Goal: Transaction & Acquisition: Book appointment/travel/reservation

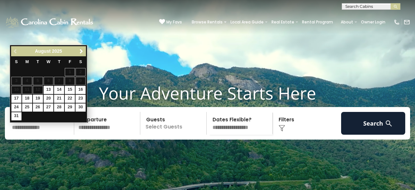
click at [81, 55] on link "Next" at bounding box center [81, 51] width 8 height 8
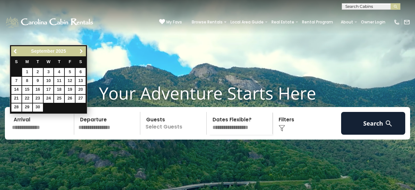
click at [80, 51] on span "Next" at bounding box center [81, 51] width 5 height 5
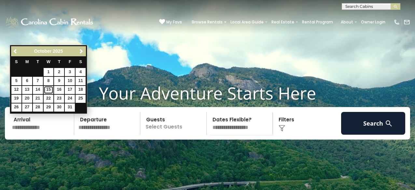
click at [50, 89] on link "15" at bounding box center [49, 90] width 10 height 8
type input "********"
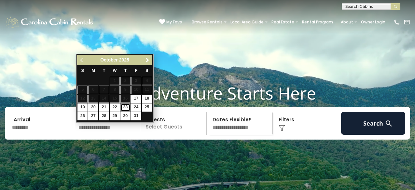
click at [126, 107] on link "23" at bounding box center [125, 108] width 10 height 8
type input "********"
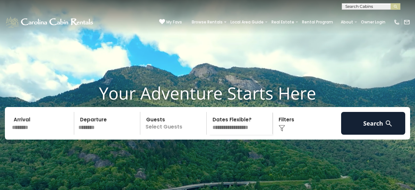
click at [233, 135] on select "**********" at bounding box center [241, 123] width 64 height 23
select select "*"
click option "**********" at bounding box center [0, 0] width 0 height 0
click at [286, 131] on div "Click to Choose" at bounding box center [307, 123] width 64 height 23
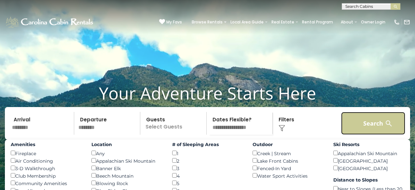
click at [381, 135] on button "Search" at bounding box center [373, 123] width 64 height 23
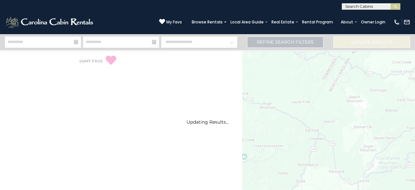
select select "*"
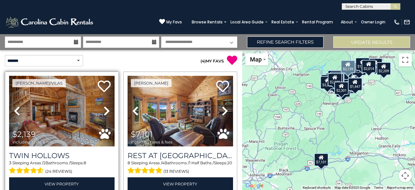
click at [107, 111] on icon at bounding box center [107, 111] width 7 height 10
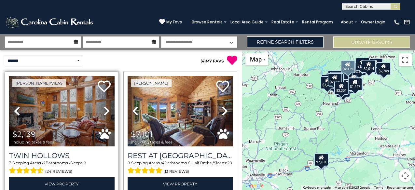
click at [107, 111] on icon at bounding box center [107, 111] width 7 height 10
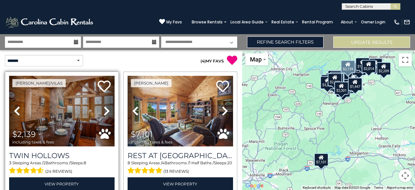
click at [107, 111] on icon at bounding box center [107, 111] width 7 height 10
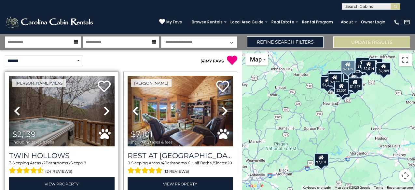
click at [107, 111] on icon at bounding box center [107, 111] width 7 height 10
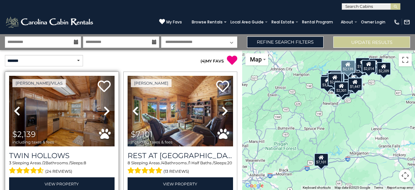
click at [107, 111] on icon at bounding box center [107, 111] width 7 height 10
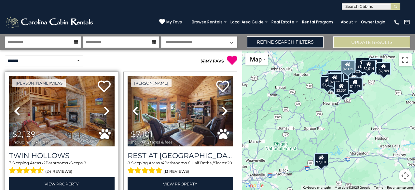
click at [107, 111] on icon at bounding box center [107, 111] width 7 height 10
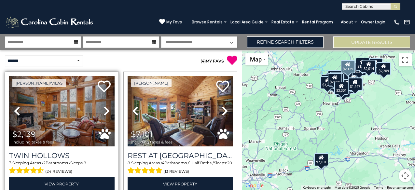
click at [107, 111] on icon at bounding box center [107, 111] width 7 height 10
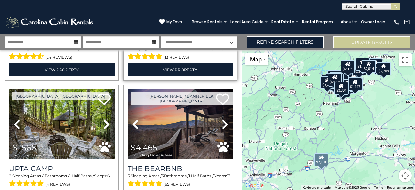
scroll to position [116, 0]
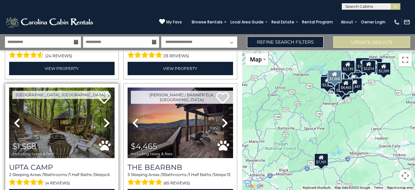
click at [106, 122] on icon at bounding box center [107, 123] width 7 height 10
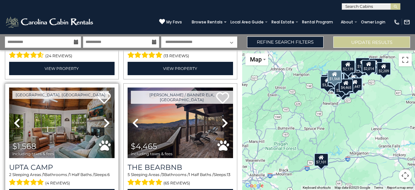
click at [106, 122] on icon at bounding box center [107, 123] width 7 height 10
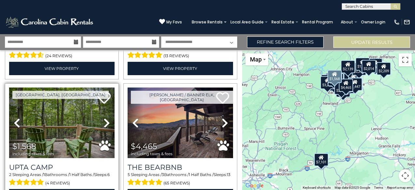
click at [106, 122] on icon at bounding box center [107, 123] width 7 height 10
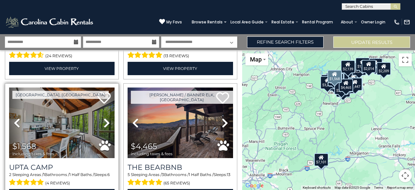
click at [106, 122] on icon at bounding box center [107, 123] width 7 height 10
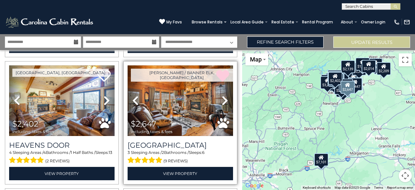
scroll to position [393, 0]
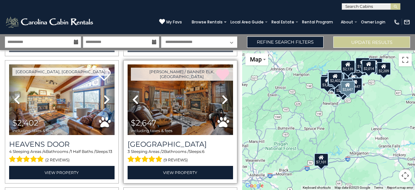
click at [133, 104] on icon at bounding box center [135, 99] width 7 height 10
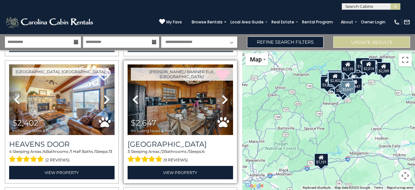
click at [133, 104] on icon at bounding box center [135, 99] width 7 height 10
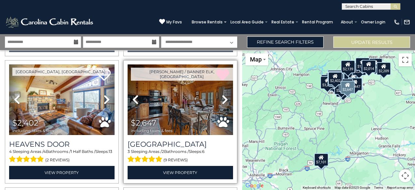
click at [133, 104] on icon at bounding box center [135, 99] width 7 height 10
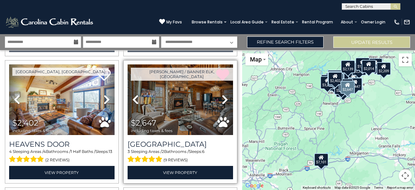
click at [133, 104] on icon at bounding box center [135, 99] width 7 height 10
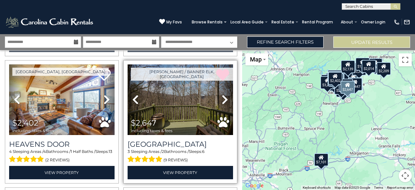
click at [133, 104] on icon at bounding box center [135, 99] width 7 height 10
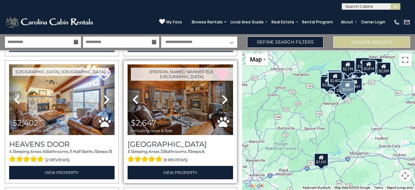
click at [133, 104] on icon at bounding box center [135, 99] width 7 height 10
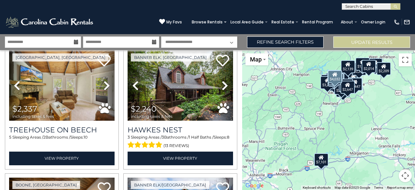
scroll to position [662, 0]
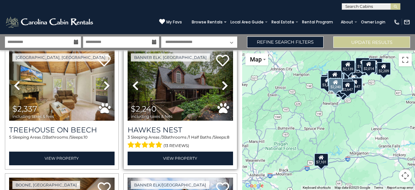
click at [137, 89] on icon at bounding box center [135, 85] width 7 height 10
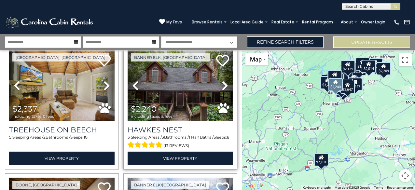
click at [137, 89] on icon at bounding box center [135, 85] width 7 height 10
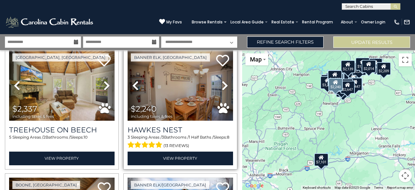
click at [137, 89] on icon at bounding box center [135, 85] width 7 height 10
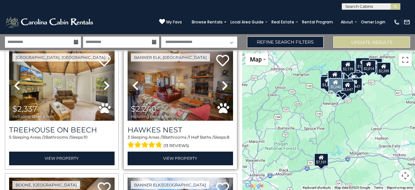
click at [137, 89] on icon at bounding box center [135, 85] width 7 height 10
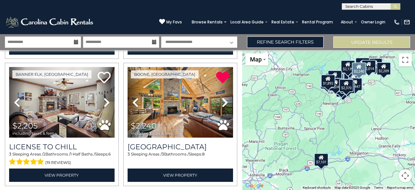
scroll to position [1029, 0]
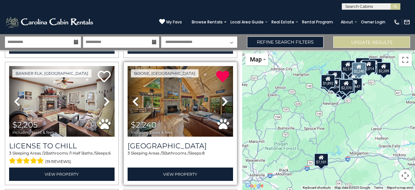
click at [135, 104] on icon at bounding box center [135, 101] width 7 height 10
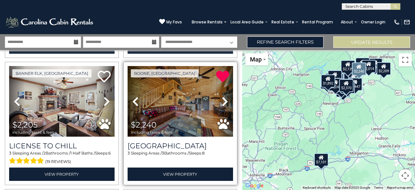
click at [135, 104] on icon at bounding box center [135, 101] width 7 height 10
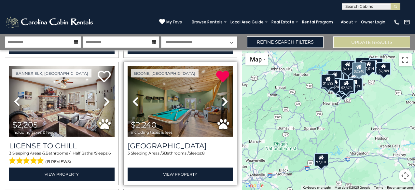
click at [135, 104] on icon at bounding box center [135, 101] width 7 height 10
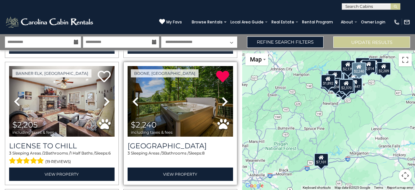
click at [135, 104] on icon at bounding box center [135, 101] width 7 height 10
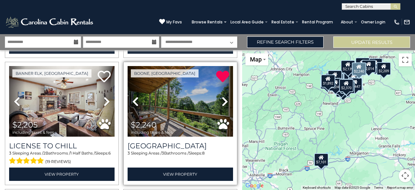
click at [135, 104] on icon at bounding box center [135, 101] width 7 height 10
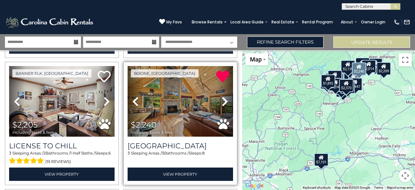
click at [135, 104] on icon at bounding box center [135, 101] width 7 height 10
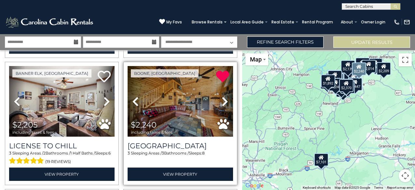
click at [222, 104] on icon at bounding box center [225, 101] width 7 height 10
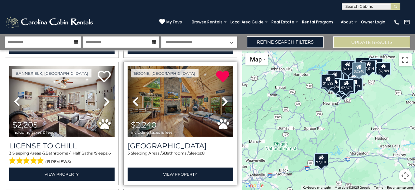
click at [222, 104] on icon at bounding box center [225, 101] width 7 height 10
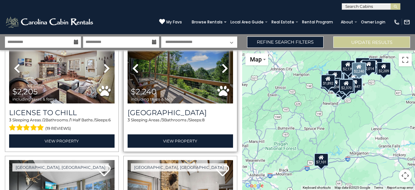
scroll to position [1063, 0]
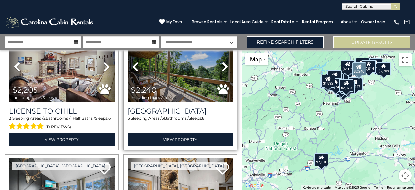
click at [225, 69] on icon at bounding box center [225, 67] width 7 height 10
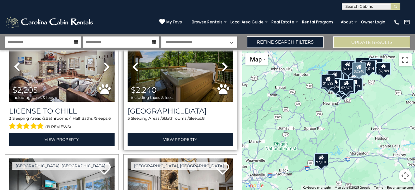
click at [225, 69] on icon at bounding box center [225, 67] width 7 height 10
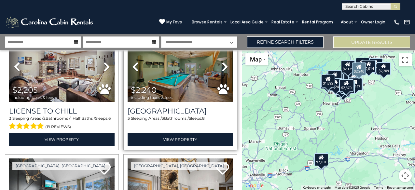
click at [225, 69] on icon at bounding box center [225, 67] width 7 height 10
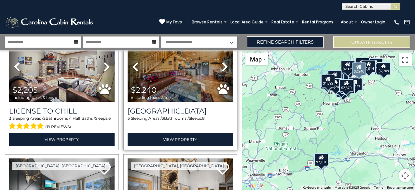
click at [225, 69] on icon at bounding box center [225, 67] width 7 height 10
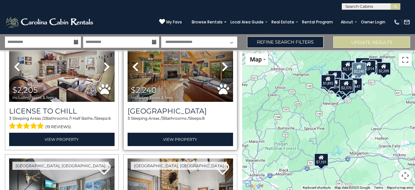
click at [225, 69] on icon at bounding box center [225, 67] width 7 height 10
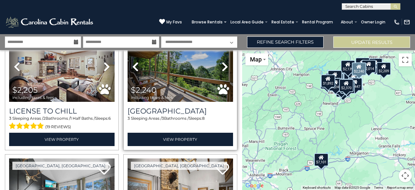
click at [225, 69] on icon at bounding box center [225, 67] width 7 height 10
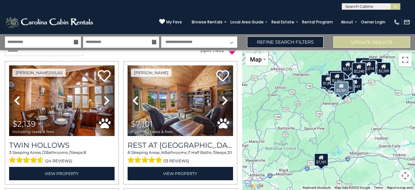
scroll to position [0, 0]
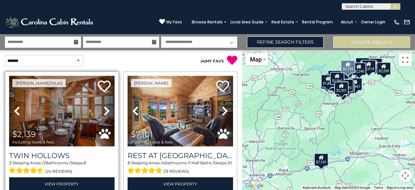
click at [106, 113] on icon at bounding box center [107, 111] width 7 height 10
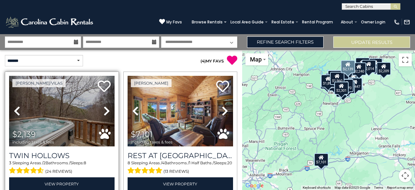
click at [106, 113] on icon at bounding box center [107, 111] width 7 height 10
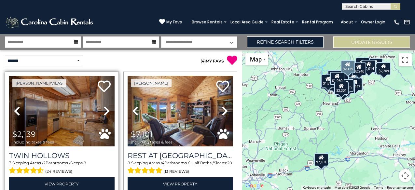
click at [106, 113] on icon at bounding box center [107, 111] width 7 height 10
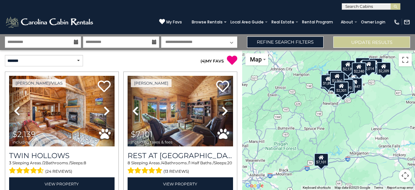
click at [333, 107] on div "$2,139 $7,101 $1,568 $4,465 $3,388 $2,449 $2,402 $2,647 $3,622 $4,032 $2,337 $2…" at bounding box center [328, 120] width 173 height 140
click at [349, 98] on div "$2,139 $7,101 $1,568 $4,465 $3,388 $2,449 $2,402 $2,647 $3,622 $4,032 $2,337 $2…" at bounding box center [328, 120] width 173 height 140
click at [404, 61] on button "Toggle fullscreen view" at bounding box center [405, 59] width 13 height 13
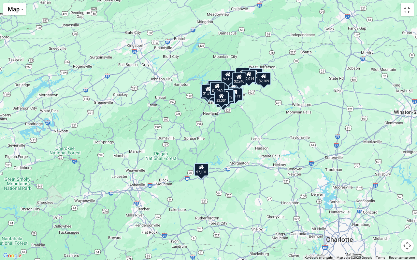
click at [296, 33] on div "$2,139 $7,101 $1,568 $4,465 $3,388 $2,449 $2,402 $2,647 $3,622 $4,032 $2,337 $2…" at bounding box center [208, 130] width 417 height 260
click at [269, 23] on div "$2,139 $7,101 $1,568 $4,465 $3,388 $2,449 $2,402 $2,647 $3,622 $4,032 $2,337 $2…" at bounding box center [208, 130] width 417 height 260
click at [406, 8] on button "Toggle fullscreen view" at bounding box center [406, 9] width 13 height 13
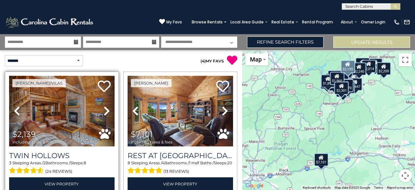
click at [108, 111] on icon at bounding box center [107, 111] width 7 height 10
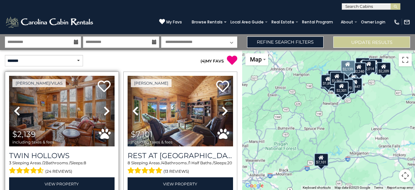
click at [108, 111] on icon at bounding box center [107, 111] width 7 height 10
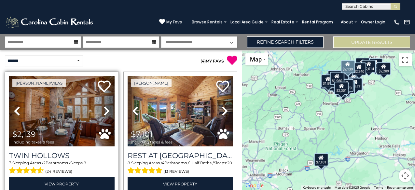
click at [108, 111] on icon at bounding box center [107, 111] width 7 height 10
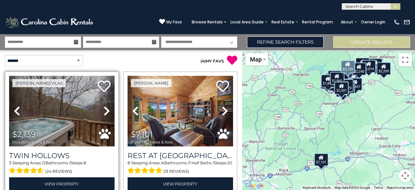
click at [108, 111] on icon at bounding box center [107, 111] width 7 height 10
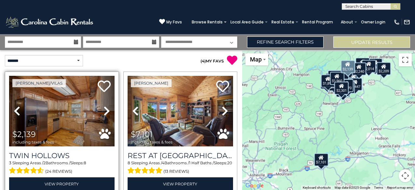
click at [108, 111] on icon at bounding box center [107, 111] width 7 height 10
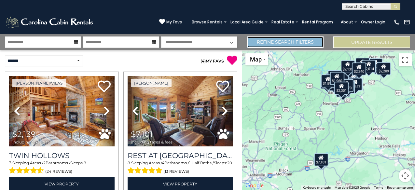
click at [304, 45] on link "Refine Search Filters" at bounding box center [285, 41] width 77 height 11
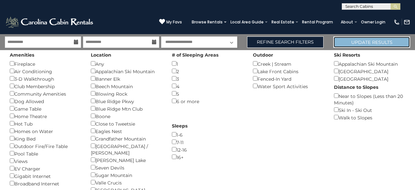
click at [357, 44] on button "Update Results" at bounding box center [371, 41] width 77 height 11
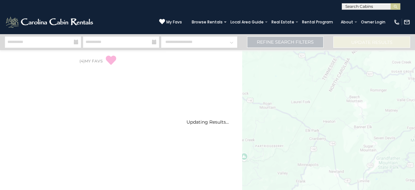
select select "*"
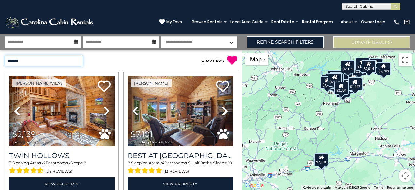
select select "*********"
click option "**********" at bounding box center [0, 0] width 0 height 0
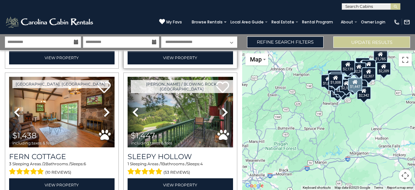
scroll to position [128, 0]
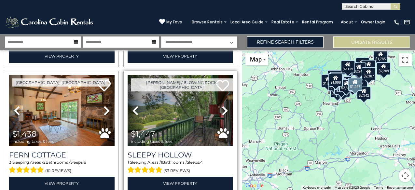
click at [136, 109] on icon at bounding box center [135, 110] width 7 height 10
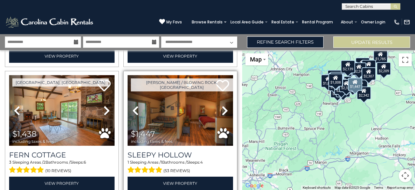
click at [136, 109] on icon at bounding box center [135, 110] width 7 height 10
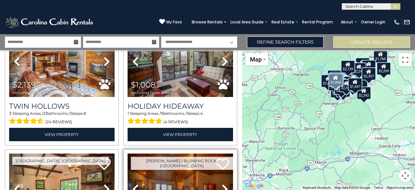
scroll to position [20, 0]
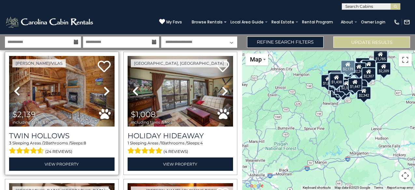
click at [108, 92] on icon at bounding box center [107, 91] width 7 height 10
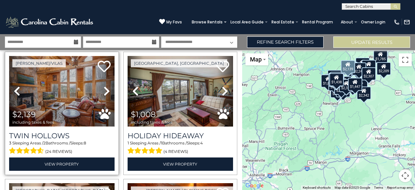
click at [76, 98] on img at bounding box center [61, 91] width 105 height 71
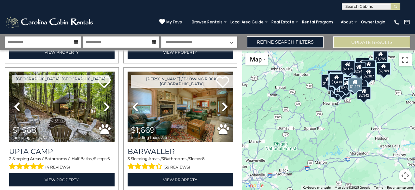
scroll to position [272, 0]
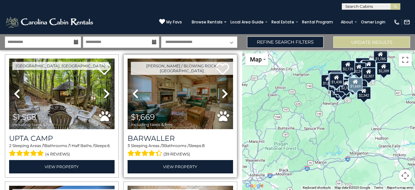
click at [134, 93] on icon at bounding box center [135, 94] width 7 height 10
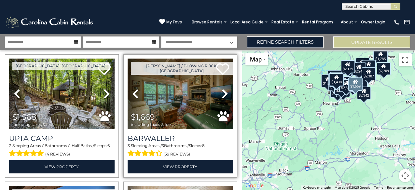
click at [134, 93] on icon at bounding box center [135, 94] width 7 height 10
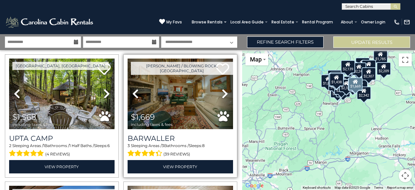
click at [134, 93] on icon at bounding box center [135, 94] width 7 height 10
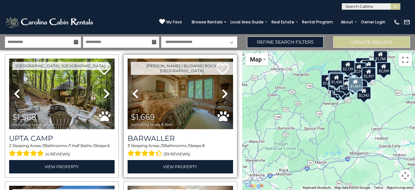
click at [134, 93] on icon at bounding box center [135, 94] width 7 height 10
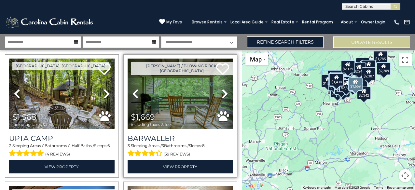
click at [134, 93] on icon at bounding box center [135, 94] width 7 height 10
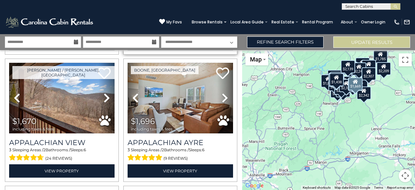
scroll to position [397, 0]
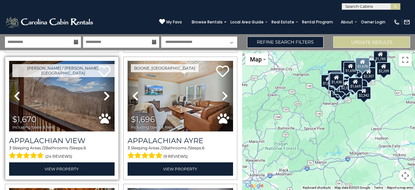
click at [106, 97] on icon at bounding box center [107, 96] width 7 height 10
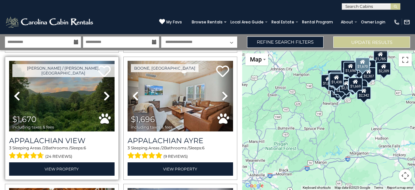
click at [106, 97] on icon at bounding box center [107, 96] width 7 height 10
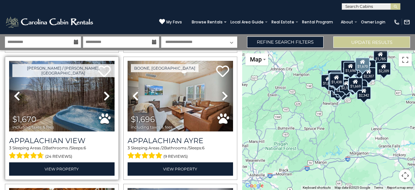
click at [106, 97] on icon at bounding box center [107, 96] width 7 height 10
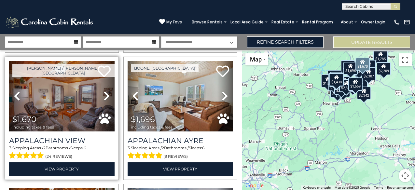
click at [106, 97] on icon at bounding box center [107, 96] width 7 height 10
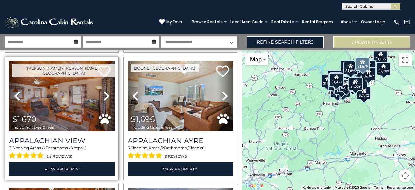
click at [106, 97] on icon at bounding box center [107, 96] width 7 height 10
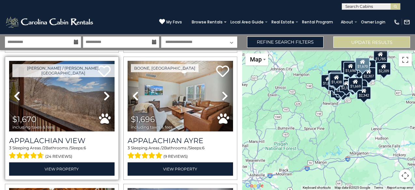
click at [106, 97] on icon at bounding box center [107, 96] width 7 height 10
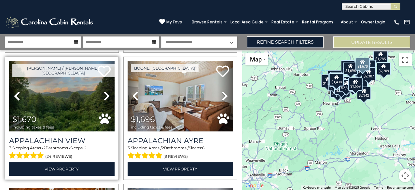
click at [106, 97] on icon at bounding box center [107, 96] width 7 height 10
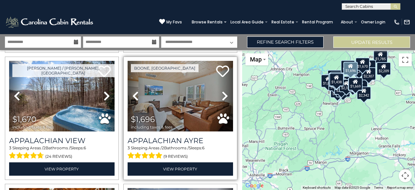
click at [136, 97] on icon at bounding box center [135, 96] width 7 height 10
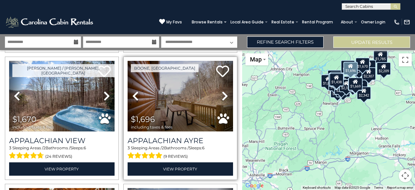
click at [136, 97] on icon at bounding box center [135, 96] width 7 height 10
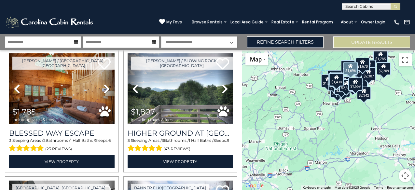
scroll to position [532, 0]
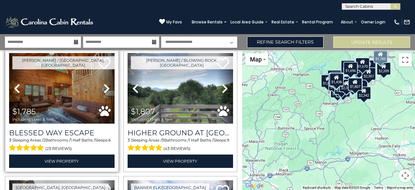
click at [107, 89] on icon at bounding box center [107, 88] width 7 height 10
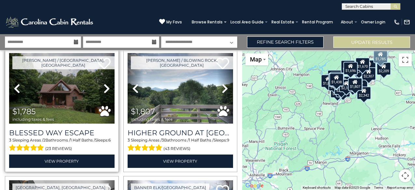
click at [107, 89] on icon at bounding box center [107, 88] width 7 height 10
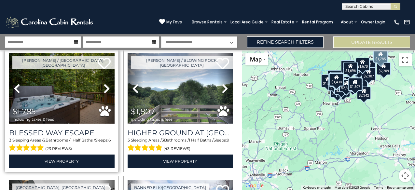
click at [107, 89] on icon at bounding box center [107, 88] width 7 height 10
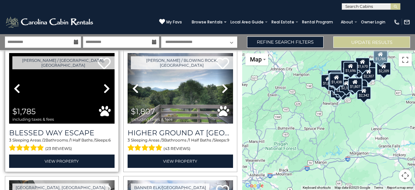
click at [107, 89] on icon at bounding box center [107, 88] width 7 height 10
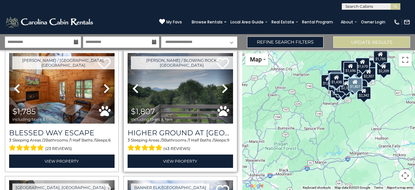
click at [137, 89] on icon at bounding box center [135, 88] width 7 height 10
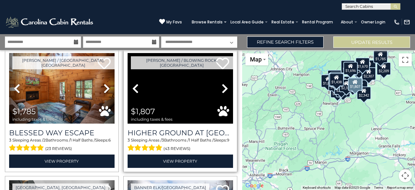
click at [137, 89] on icon at bounding box center [135, 88] width 7 height 10
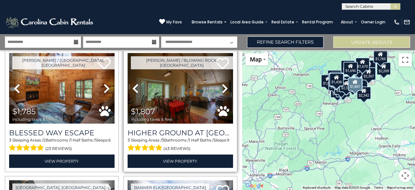
click at [137, 89] on icon at bounding box center [135, 88] width 7 height 10
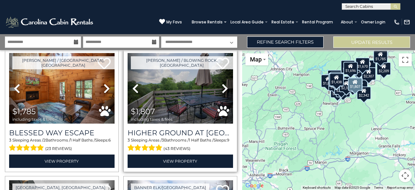
click at [137, 89] on icon at bounding box center [135, 88] width 7 height 10
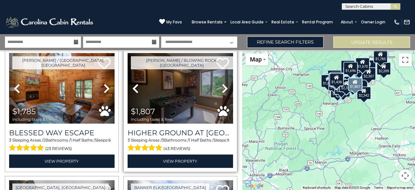
click at [137, 89] on icon at bounding box center [135, 88] width 7 height 10
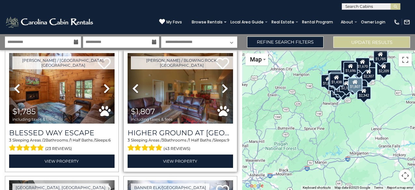
click at [137, 89] on icon at bounding box center [135, 88] width 7 height 10
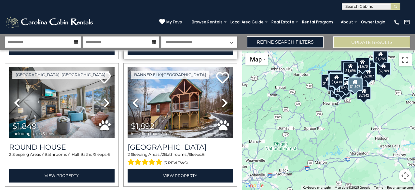
scroll to position [645, 0]
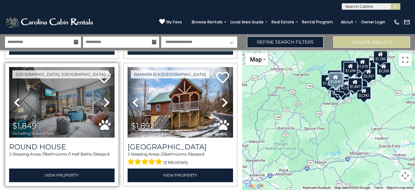
click at [108, 104] on icon at bounding box center [107, 102] width 7 height 10
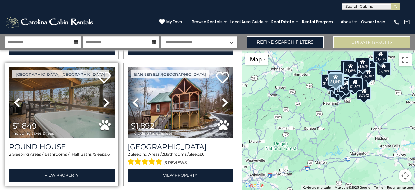
click at [108, 104] on icon at bounding box center [107, 102] width 7 height 10
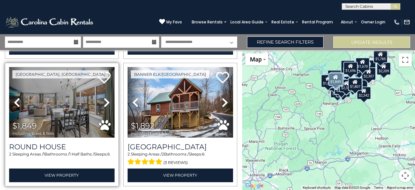
click at [108, 104] on icon at bounding box center [107, 102] width 7 height 10
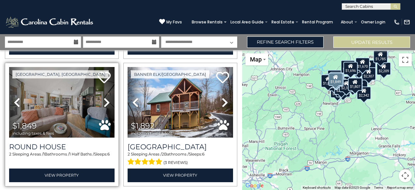
click at [108, 104] on icon at bounding box center [107, 102] width 7 height 10
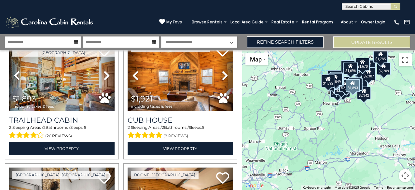
scroll to position [780, 0]
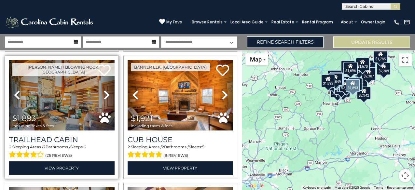
click at [108, 97] on icon at bounding box center [107, 95] width 7 height 10
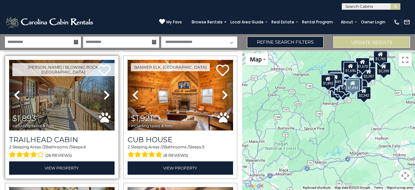
click at [108, 97] on icon at bounding box center [107, 95] width 7 height 10
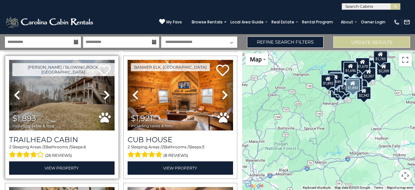
click at [108, 97] on icon at bounding box center [107, 95] width 7 height 10
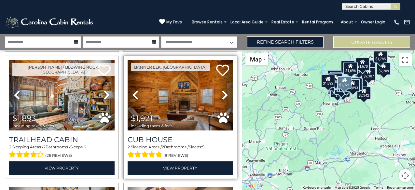
click at [135, 95] on icon at bounding box center [135, 95] width 7 height 10
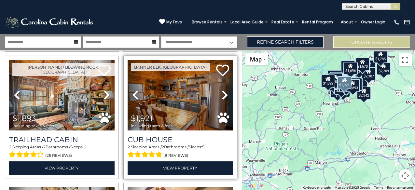
click at [135, 95] on icon at bounding box center [135, 95] width 7 height 10
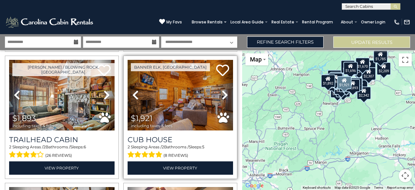
click at [135, 95] on icon at bounding box center [135, 95] width 7 height 10
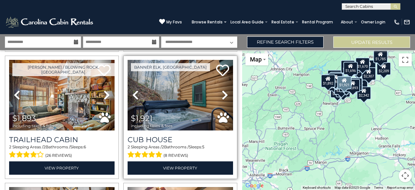
click at [135, 95] on icon at bounding box center [135, 95] width 7 height 10
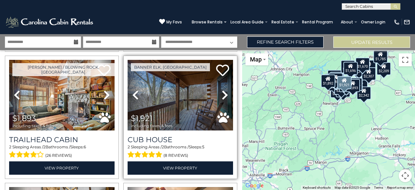
click at [135, 95] on icon at bounding box center [135, 95] width 7 height 10
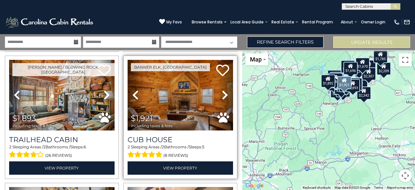
click at [135, 95] on icon at bounding box center [135, 95] width 7 height 10
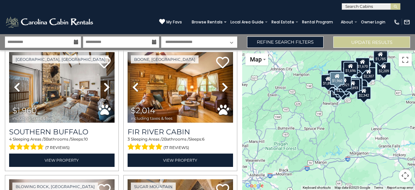
scroll to position [916, 0]
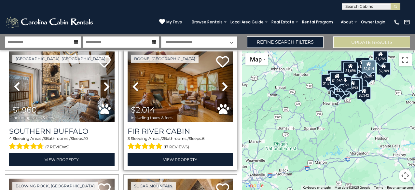
click at [135, 89] on icon at bounding box center [135, 86] width 7 height 10
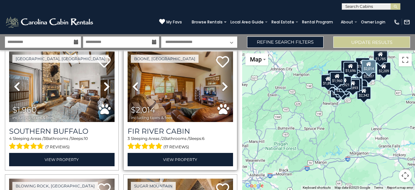
click at [135, 89] on icon at bounding box center [135, 86] width 7 height 10
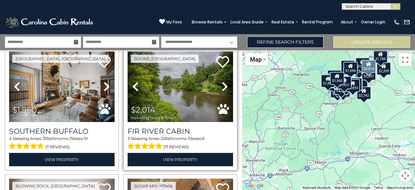
click at [135, 89] on icon at bounding box center [135, 86] width 7 height 10
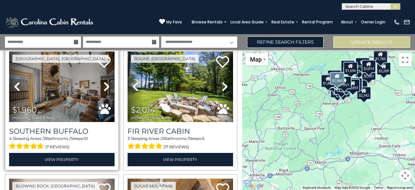
click at [106, 89] on icon at bounding box center [107, 86] width 7 height 10
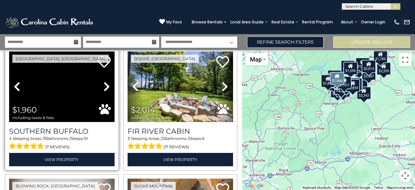
click at [106, 89] on icon at bounding box center [107, 86] width 7 height 10
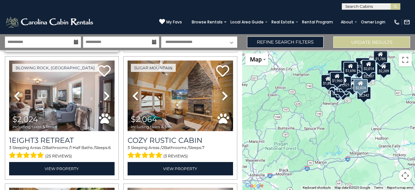
scroll to position [1037, 0]
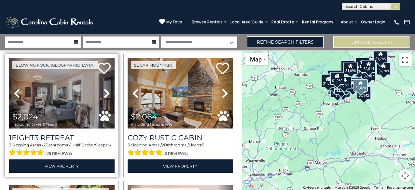
click at [106, 94] on icon at bounding box center [107, 93] width 7 height 10
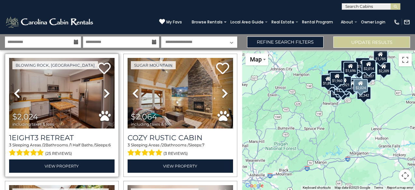
click at [106, 94] on icon at bounding box center [107, 93] width 7 height 10
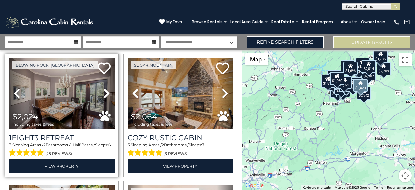
click at [106, 94] on icon at bounding box center [107, 93] width 7 height 10
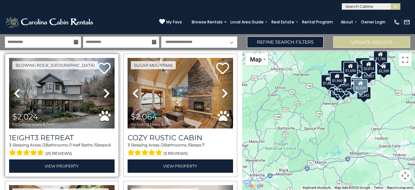
click at [106, 94] on icon at bounding box center [107, 93] width 7 height 10
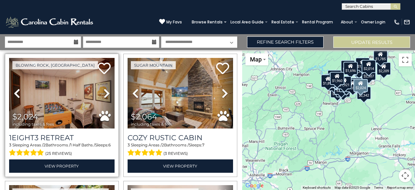
click at [106, 94] on icon at bounding box center [107, 93] width 7 height 10
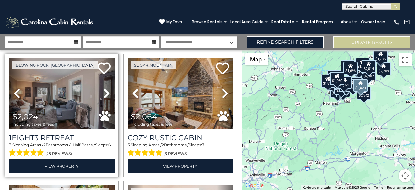
click at [106, 94] on icon at bounding box center [107, 93] width 7 height 10
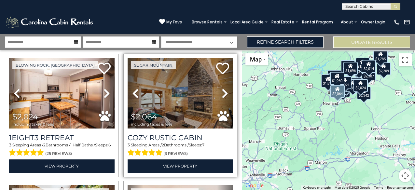
click at [135, 95] on icon at bounding box center [135, 93] width 7 height 10
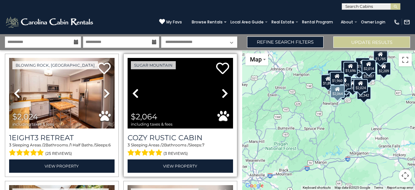
click at [135, 95] on icon at bounding box center [135, 93] width 7 height 10
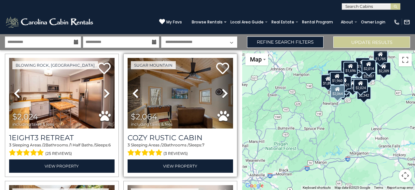
click at [135, 95] on icon at bounding box center [135, 93] width 7 height 10
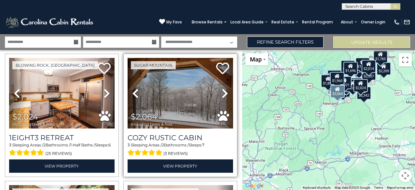
click at [135, 95] on icon at bounding box center [135, 93] width 7 height 10
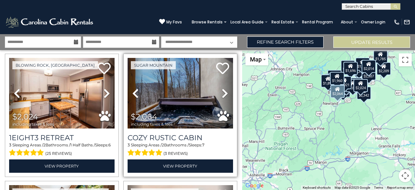
click at [135, 95] on icon at bounding box center [135, 93] width 7 height 10
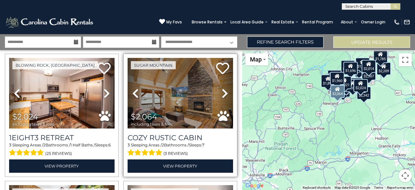
click at [135, 95] on icon at bounding box center [135, 93] width 7 height 10
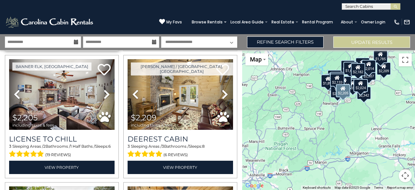
scroll to position [1291, 0]
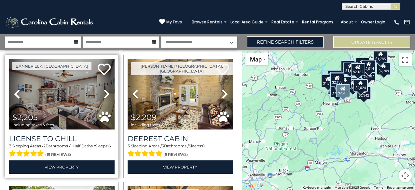
click at [107, 95] on icon at bounding box center [107, 94] width 7 height 10
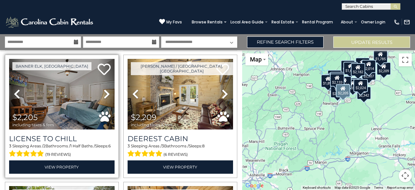
click at [107, 95] on icon at bounding box center [107, 94] width 7 height 10
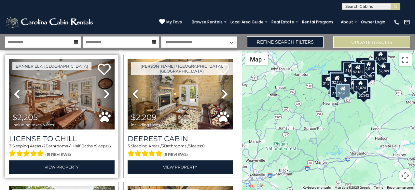
click at [107, 95] on icon at bounding box center [107, 94] width 7 height 10
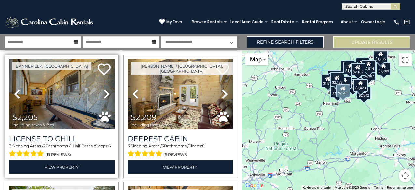
click at [107, 95] on icon at bounding box center [107, 94] width 7 height 10
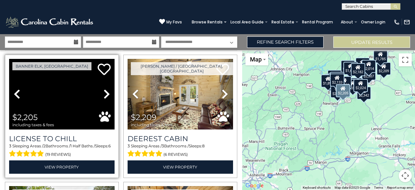
click at [107, 95] on icon at bounding box center [107, 94] width 7 height 10
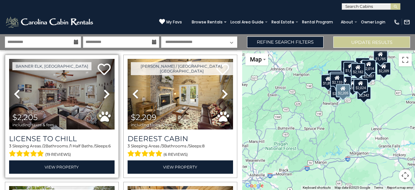
click at [107, 95] on icon at bounding box center [107, 94] width 7 height 10
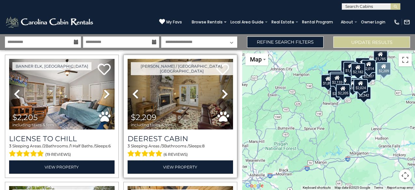
click at [136, 97] on icon at bounding box center [135, 94] width 7 height 10
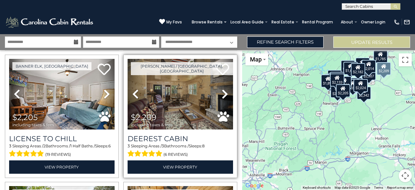
click at [136, 97] on icon at bounding box center [135, 94] width 7 height 10
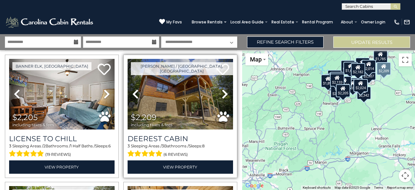
click at [136, 97] on icon at bounding box center [135, 94] width 7 height 10
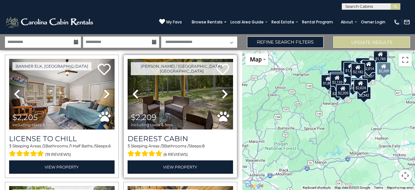
click at [136, 97] on icon at bounding box center [135, 94] width 7 height 10
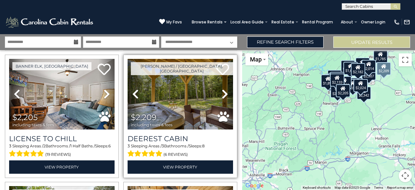
click at [136, 97] on icon at bounding box center [135, 94] width 7 height 10
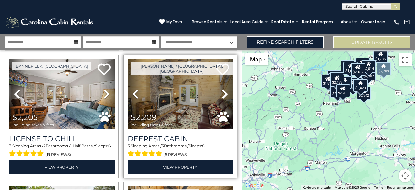
click at [136, 97] on icon at bounding box center [135, 94] width 7 height 10
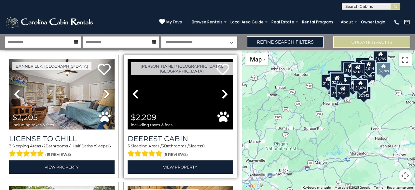
click at [136, 97] on icon at bounding box center [135, 94] width 7 height 10
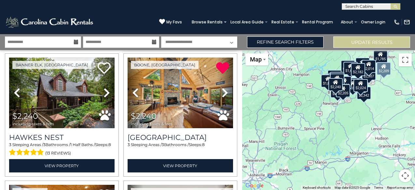
scroll to position [1419, 0]
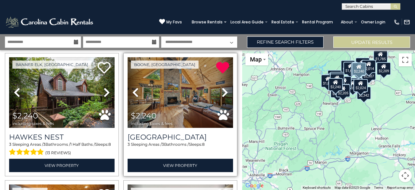
click at [134, 94] on icon at bounding box center [135, 92] width 7 height 10
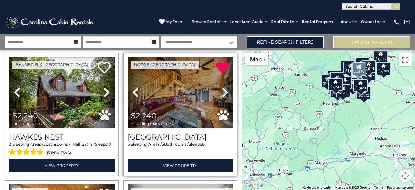
click at [134, 94] on icon at bounding box center [135, 92] width 7 height 10
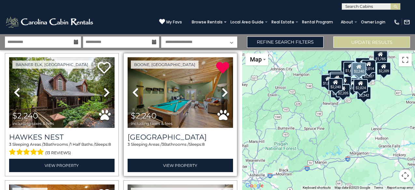
click at [134, 94] on icon at bounding box center [135, 92] width 7 height 10
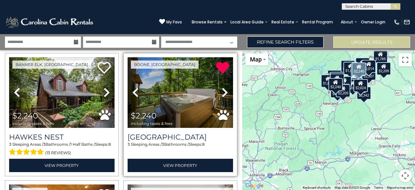
click at [134, 94] on icon at bounding box center [135, 92] width 7 height 10
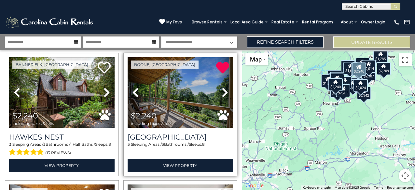
click at [134, 94] on icon at bounding box center [135, 92] width 7 height 10
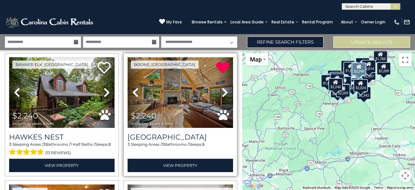
click at [134, 94] on icon at bounding box center [135, 92] width 7 height 10
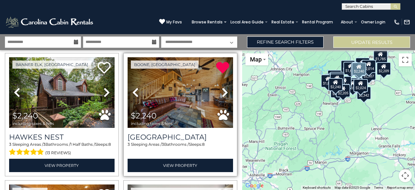
scroll to position [1424, 0]
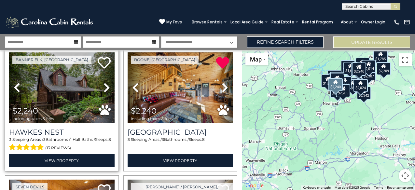
click at [106, 93] on icon at bounding box center [107, 87] width 7 height 10
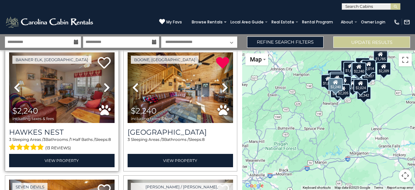
click at [106, 93] on icon at bounding box center [107, 87] width 7 height 10
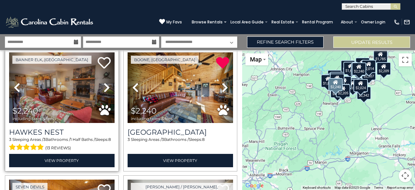
click at [106, 93] on icon at bounding box center [107, 87] width 7 height 10
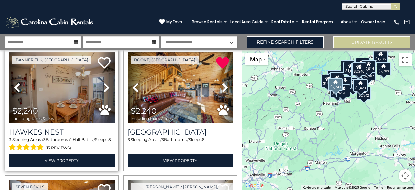
click at [106, 93] on icon at bounding box center [107, 87] width 7 height 10
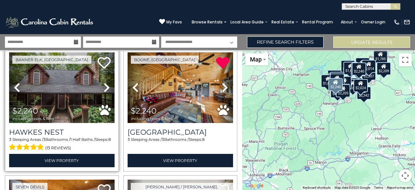
click at [106, 93] on icon at bounding box center [107, 87] width 7 height 10
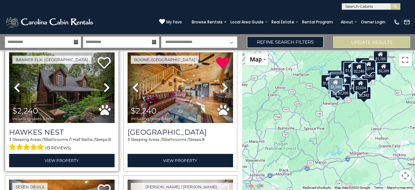
click at [106, 93] on icon at bounding box center [107, 87] width 7 height 10
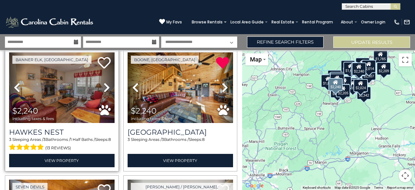
click at [106, 93] on icon at bounding box center [107, 87] width 7 height 10
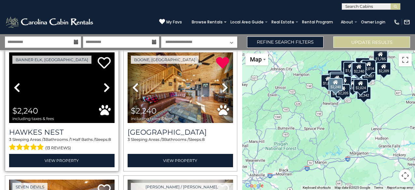
click at [106, 93] on icon at bounding box center [107, 87] width 7 height 10
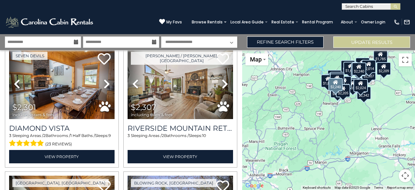
scroll to position [1556, 0]
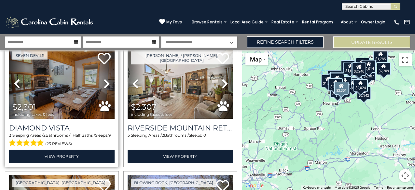
click at [107, 87] on icon at bounding box center [107, 83] width 7 height 10
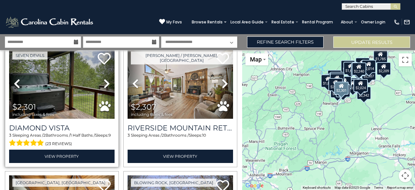
click at [107, 87] on icon at bounding box center [107, 83] width 7 height 10
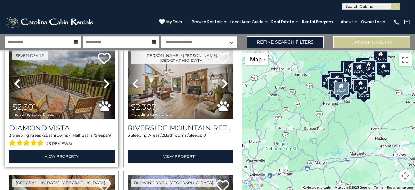
click at [107, 87] on icon at bounding box center [107, 83] width 7 height 10
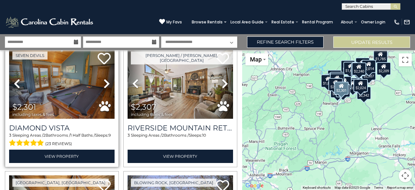
click at [107, 87] on icon at bounding box center [107, 83] width 7 height 10
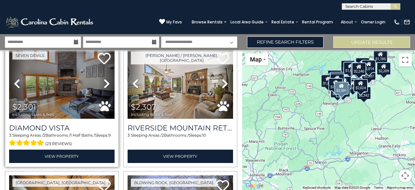
click at [107, 87] on icon at bounding box center [107, 83] width 7 height 10
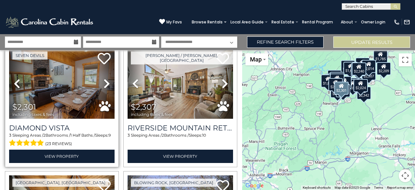
click at [107, 87] on icon at bounding box center [107, 83] width 7 height 10
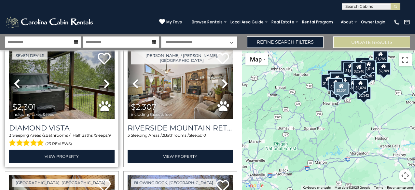
click at [107, 87] on icon at bounding box center [107, 83] width 7 height 10
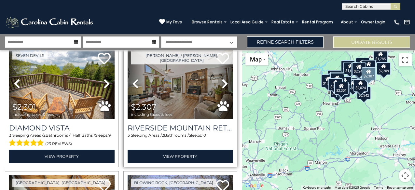
click at [134, 86] on icon at bounding box center [135, 83] width 7 height 10
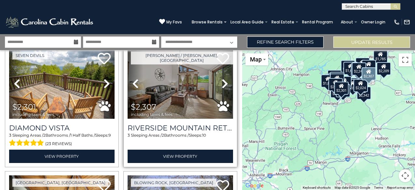
click at [134, 86] on icon at bounding box center [135, 83] width 7 height 10
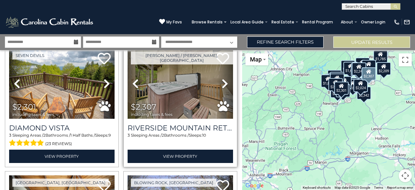
click at [134, 86] on icon at bounding box center [135, 83] width 7 height 10
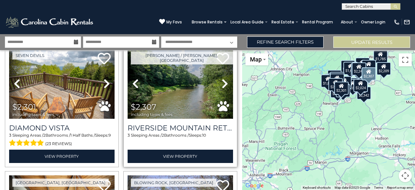
click at [134, 86] on icon at bounding box center [135, 83] width 7 height 10
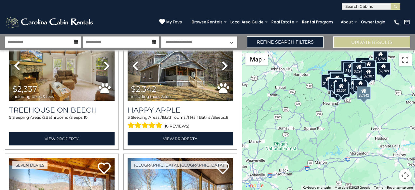
scroll to position [1701, 0]
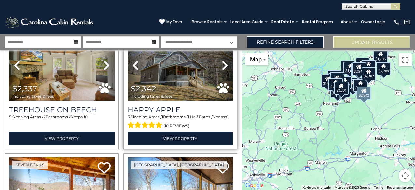
click at [134, 69] on icon at bounding box center [135, 65] width 7 height 10
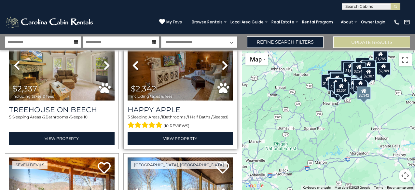
click at [134, 69] on icon at bounding box center [135, 65] width 7 height 10
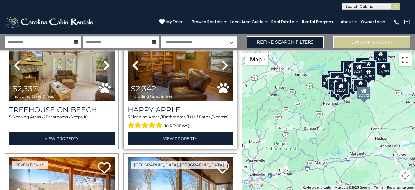
click at [134, 69] on icon at bounding box center [135, 65] width 7 height 10
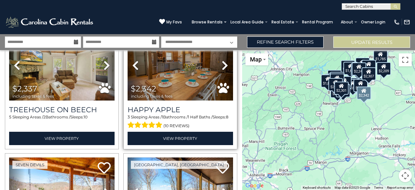
click at [134, 69] on icon at bounding box center [135, 65] width 7 height 10
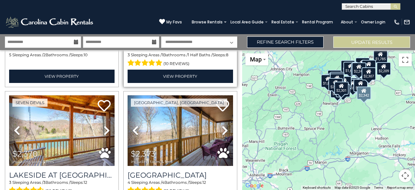
scroll to position [1790, 0]
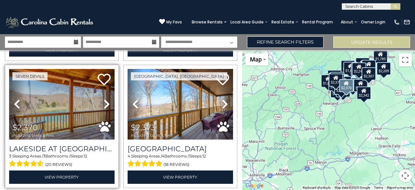
click at [107, 109] on icon at bounding box center [107, 104] width 7 height 10
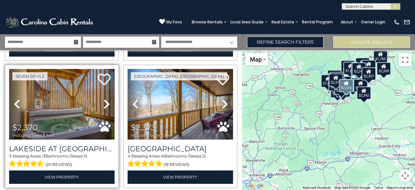
click at [107, 109] on icon at bounding box center [107, 104] width 7 height 10
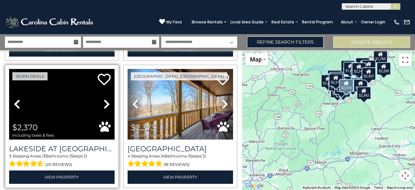
click at [107, 109] on icon at bounding box center [107, 104] width 7 height 10
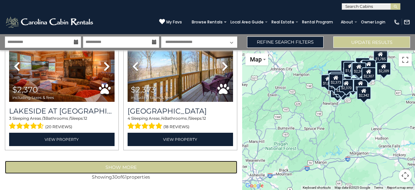
click at [109, 163] on button "Show More" at bounding box center [121, 167] width 232 height 13
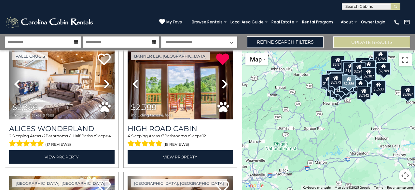
scroll to position [1941, 0]
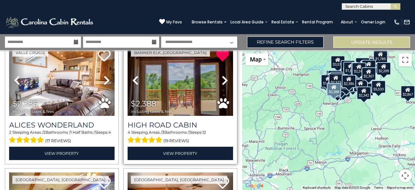
click at [138, 84] on icon at bounding box center [135, 80] width 7 height 10
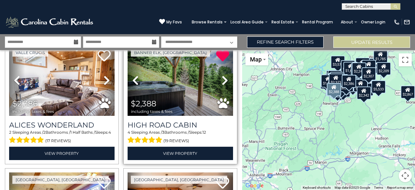
click at [138, 84] on icon at bounding box center [135, 80] width 7 height 10
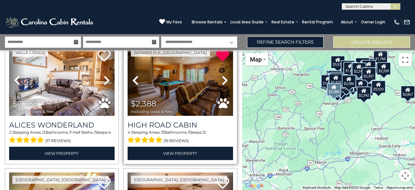
click at [138, 84] on icon at bounding box center [135, 80] width 7 height 10
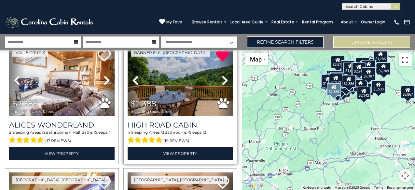
click at [138, 84] on icon at bounding box center [135, 80] width 7 height 10
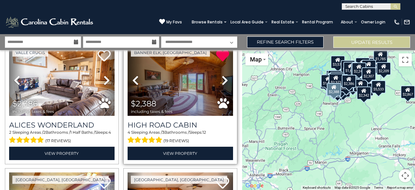
click at [138, 84] on icon at bounding box center [135, 80] width 7 height 10
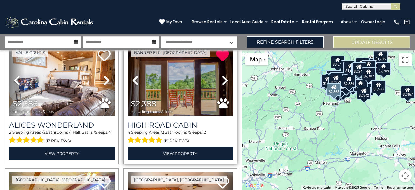
click at [138, 84] on icon at bounding box center [135, 80] width 7 height 10
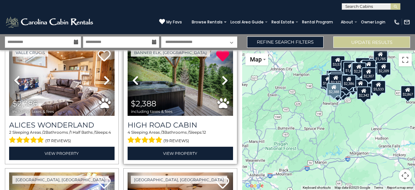
click at [138, 84] on icon at bounding box center [135, 80] width 7 height 10
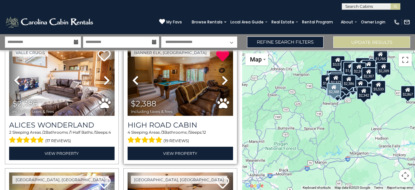
click at [138, 84] on icon at bounding box center [135, 80] width 7 height 10
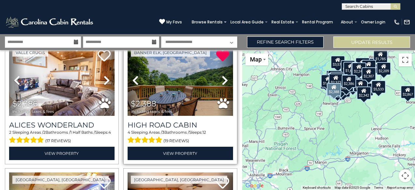
click at [138, 84] on icon at bounding box center [135, 80] width 7 height 10
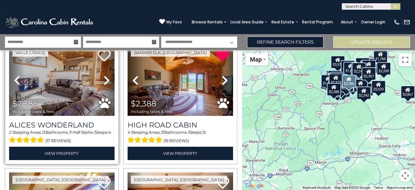
click at [107, 86] on icon at bounding box center [107, 80] width 7 height 10
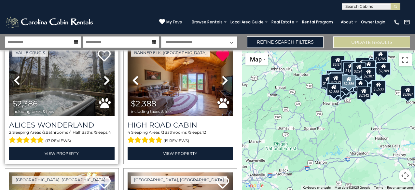
click at [107, 86] on icon at bounding box center [107, 80] width 7 height 10
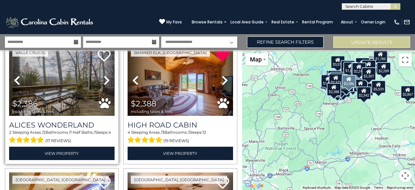
click at [107, 86] on icon at bounding box center [107, 80] width 7 height 10
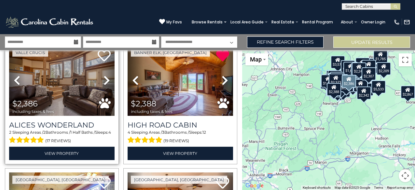
click at [107, 86] on icon at bounding box center [107, 80] width 7 height 10
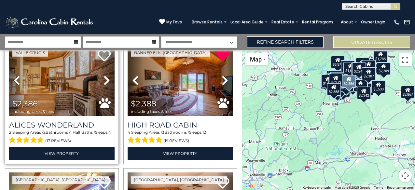
click at [107, 86] on icon at bounding box center [107, 80] width 7 height 10
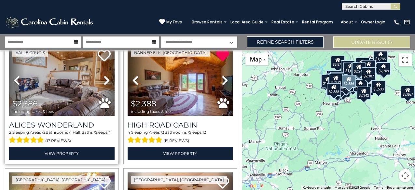
click at [107, 86] on icon at bounding box center [107, 80] width 7 height 10
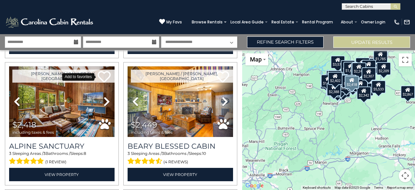
scroll to position [2174, 0]
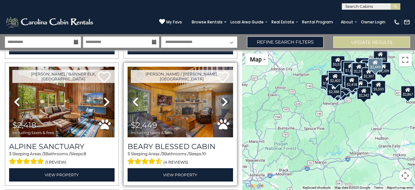
click at [136, 105] on icon at bounding box center [135, 102] width 7 height 10
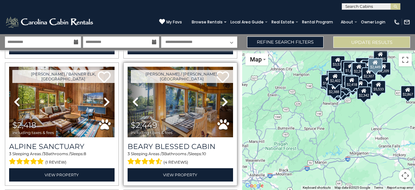
click at [136, 105] on icon at bounding box center [135, 102] width 7 height 10
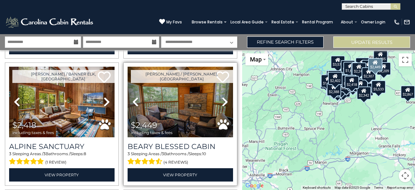
click at [136, 105] on icon at bounding box center [135, 102] width 7 height 10
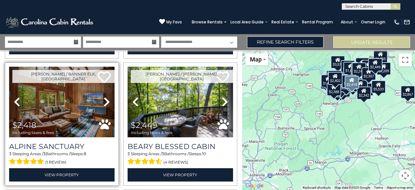
click at [108, 106] on icon at bounding box center [107, 102] width 7 height 10
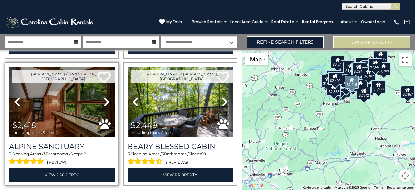
click at [108, 106] on icon at bounding box center [107, 102] width 7 height 10
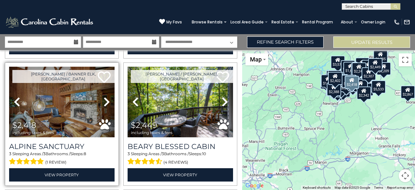
click at [108, 106] on icon at bounding box center [107, 102] width 7 height 10
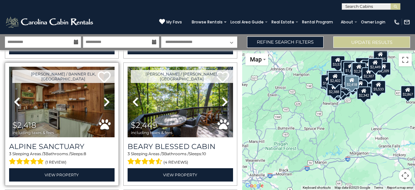
click at [108, 106] on icon at bounding box center [107, 102] width 7 height 10
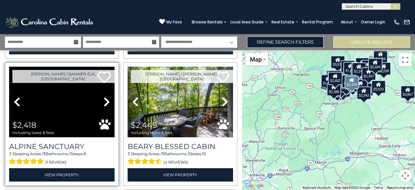
click at [108, 106] on icon at bounding box center [107, 102] width 7 height 10
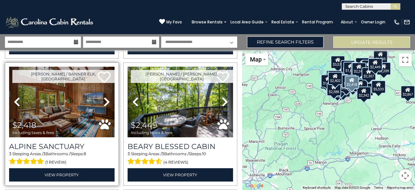
click at [108, 106] on icon at bounding box center [107, 102] width 7 height 10
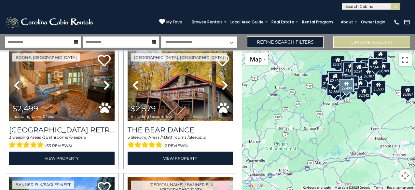
scroll to position [2318, 0]
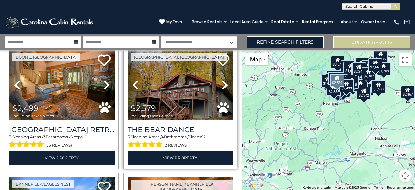
click at [135, 90] on icon at bounding box center [135, 85] width 7 height 10
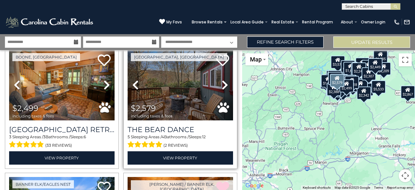
click at [135, 90] on icon at bounding box center [135, 85] width 7 height 10
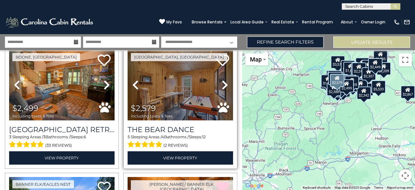
click at [135, 90] on icon at bounding box center [135, 85] width 7 height 10
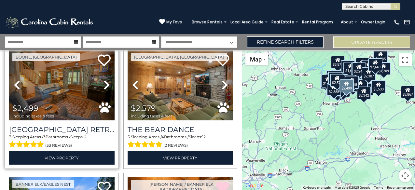
click at [107, 90] on icon at bounding box center [107, 85] width 7 height 10
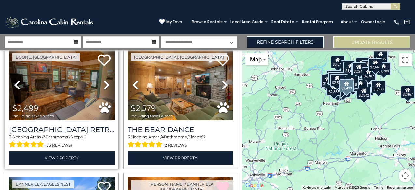
click at [107, 90] on icon at bounding box center [107, 85] width 7 height 10
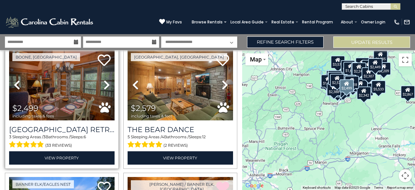
click at [107, 90] on icon at bounding box center [107, 85] width 7 height 10
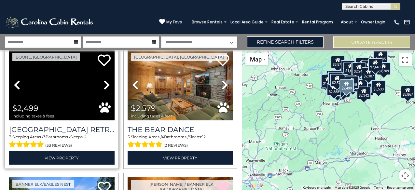
click at [107, 90] on icon at bounding box center [107, 85] width 7 height 10
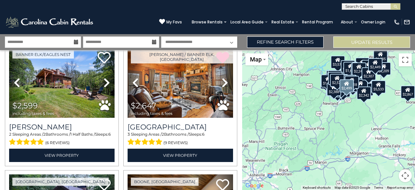
scroll to position [2449, 0]
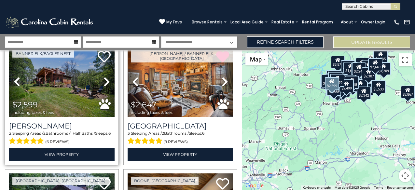
click at [108, 85] on icon at bounding box center [107, 81] width 7 height 10
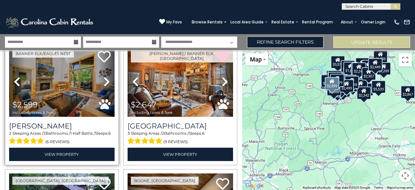
click at [108, 85] on icon at bounding box center [107, 81] width 7 height 10
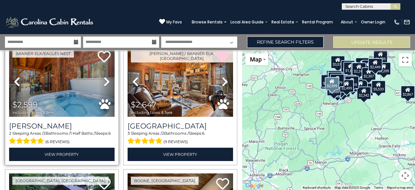
click at [108, 85] on icon at bounding box center [107, 81] width 7 height 10
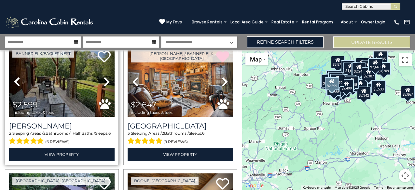
click at [108, 85] on icon at bounding box center [107, 81] width 7 height 10
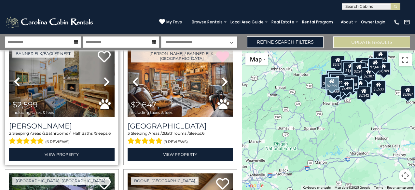
click at [108, 85] on icon at bounding box center [107, 81] width 7 height 10
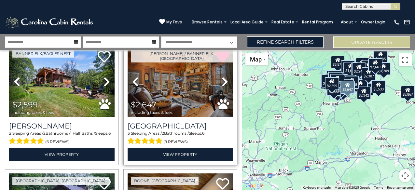
click at [134, 87] on icon at bounding box center [135, 81] width 7 height 10
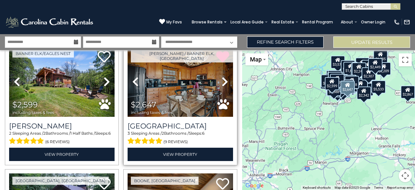
click at [134, 87] on icon at bounding box center [135, 81] width 7 height 10
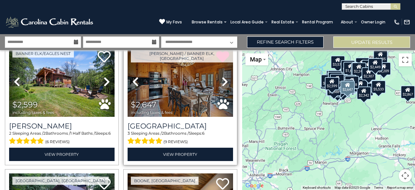
click at [134, 87] on icon at bounding box center [135, 81] width 7 height 10
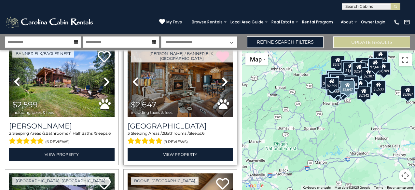
click at [134, 87] on icon at bounding box center [135, 81] width 7 height 10
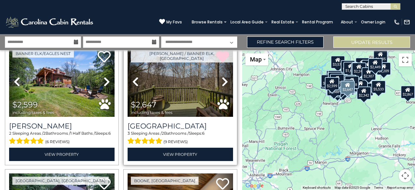
click at [134, 87] on icon at bounding box center [135, 81] width 7 height 10
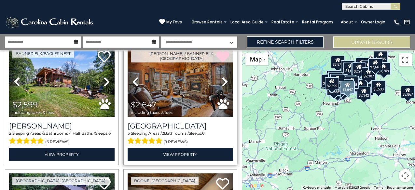
click at [134, 87] on icon at bounding box center [135, 81] width 7 height 10
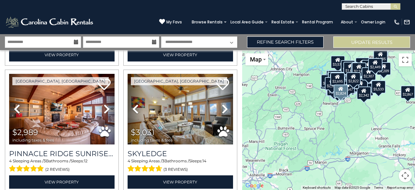
scroll to position [2803, 0]
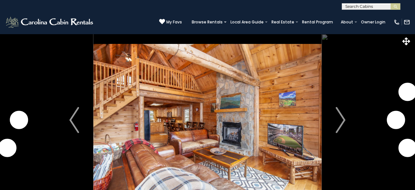
click at [345, 118] on img "Next" at bounding box center [341, 120] width 10 height 26
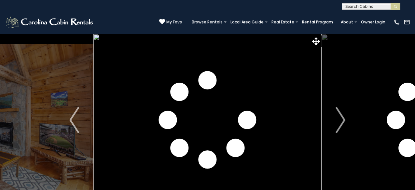
click at [345, 118] on img "Next" at bounding box center [341, 120] width 10 height 26
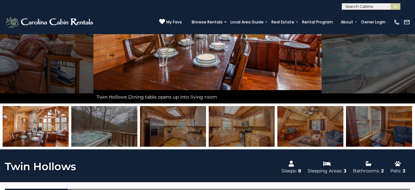
scroll to position [104, 0]
